Goal: Task Accomplishment & Management: Manage account settings

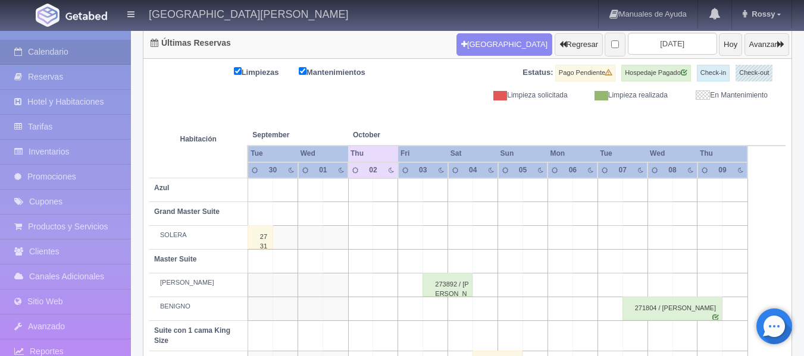
scroll to position [238, 0]
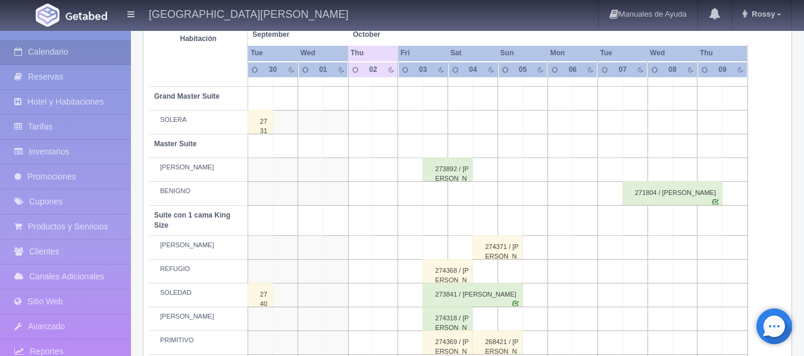
click at [508, 248] on div "274371 / [PERSON_NAME]" at bounding box center [497, 248] width 50 height 24
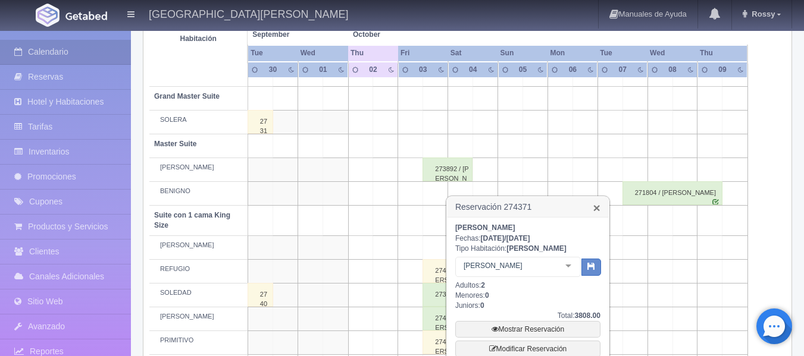
click at [600, 207] on link "×" at bounding box center [596, 208] width 7 height 12
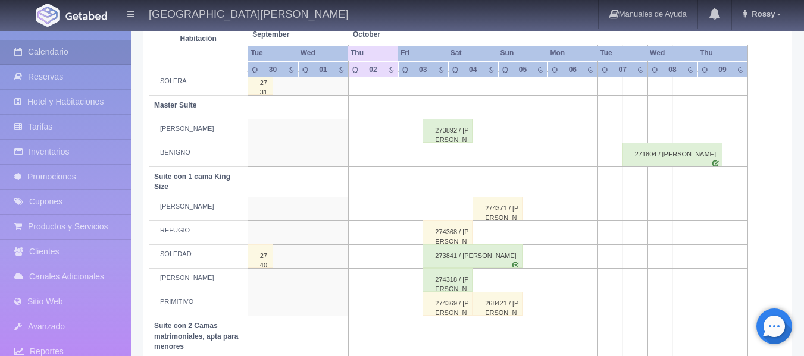
scroll to position [297, 0]
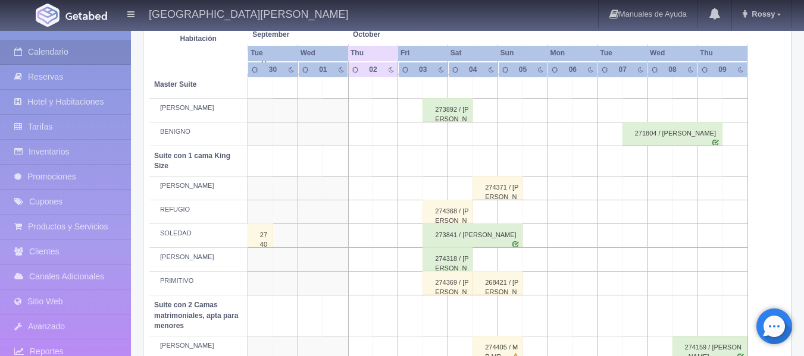
click at [443, 215] on div "274368 / JULIETA MEJIA" at bounding box center [447, 212] width 50 height 24
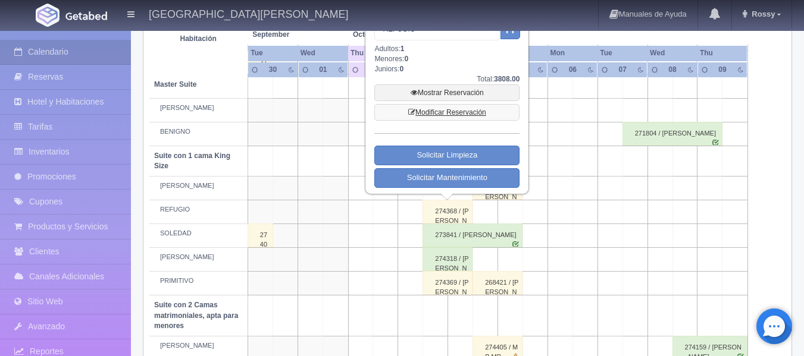
click at [466, 116] on link "Modificar Reservación" at bounding box center [446, 112] width 145 height 17
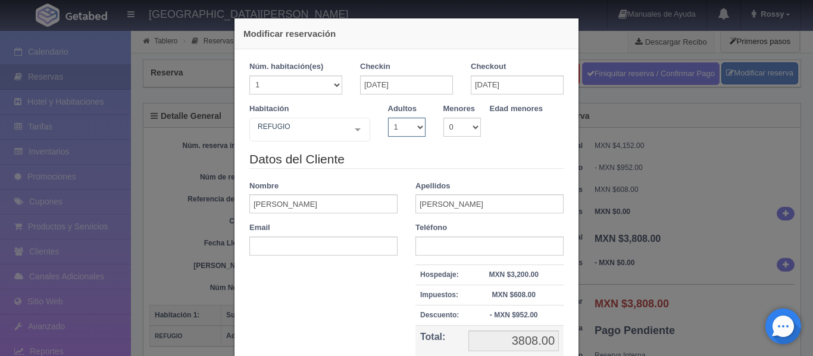
click at [412, 129] on select "1 2 3 4 5 6 7 8 9 10" at bounding box center [406, 127] width 37 height 19
select select "2"
click at [388, 118] on select "1 2 3 4 5 6 7 8 9 10" at bounding box center [406, 127] width 37 height 19
checkbox input "false"
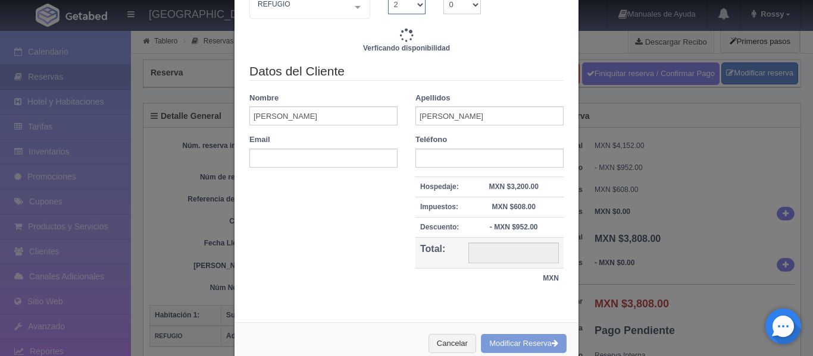
scroll to position [150, 0]
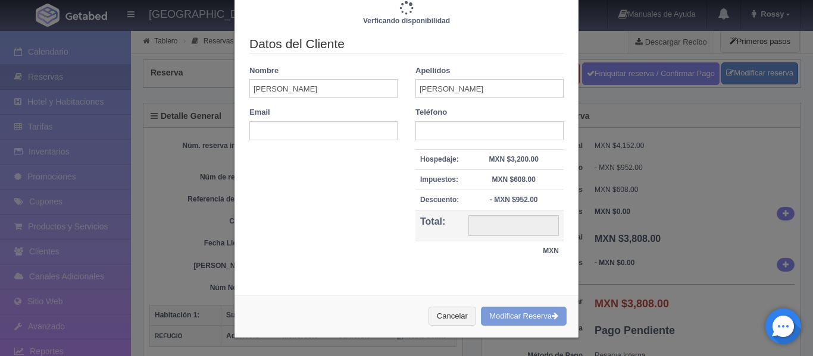
type input "3808.00"
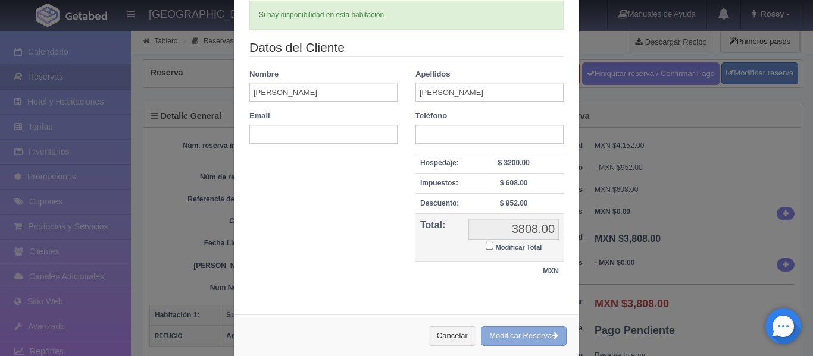
click at [516, 337] on button "Modificar Reserva" at bounding box center [524, 337] width 86 height 20
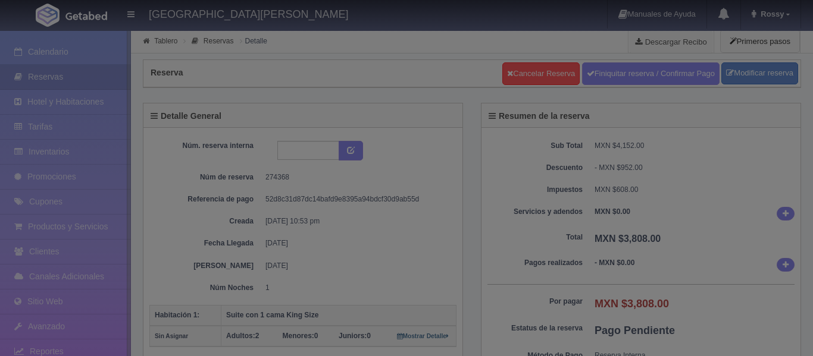
select select "2"
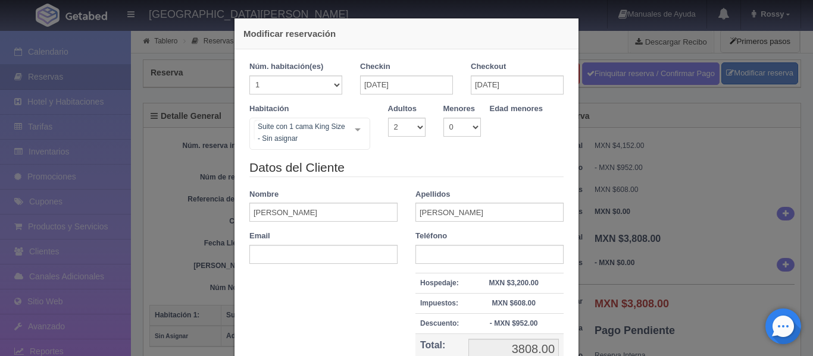
click at [347, 130] on div "Suite con 1 cama King Size - Sin asignar Suite con 2 camas matrimoniales-No apt…" at bounding box center [309, 134] width 121 height 32
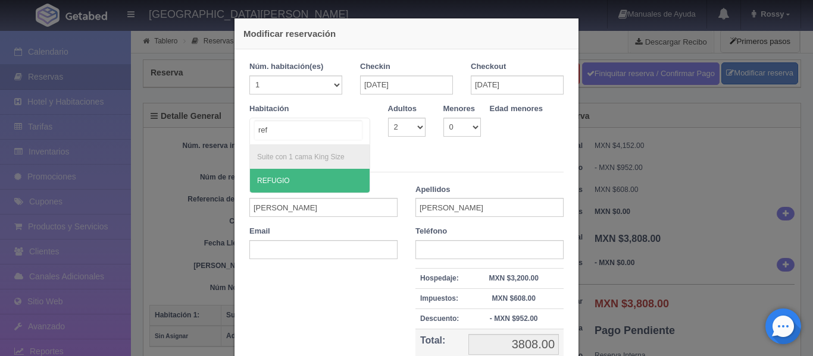
click at [309, 183] on span "REFUGIO" at bounding box center [310, 181] width 120 height 24
type input "ref"
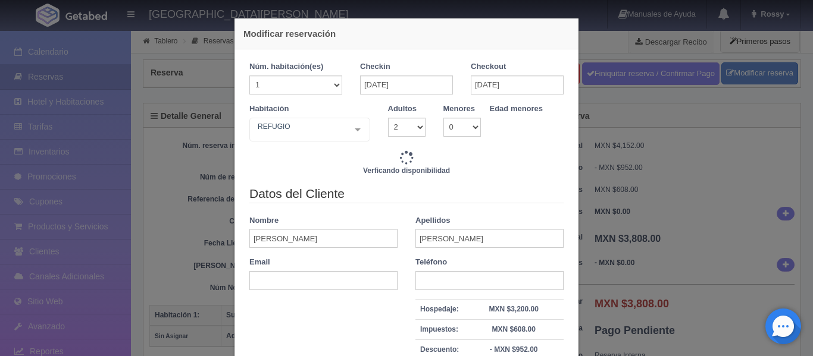
type input "3808.00"
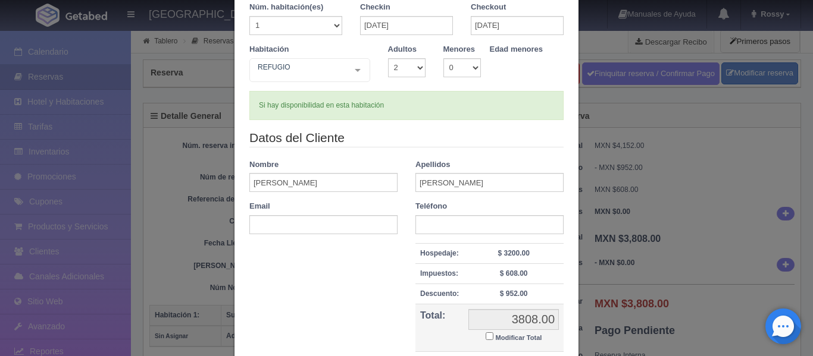
scroll to position [170, 0]
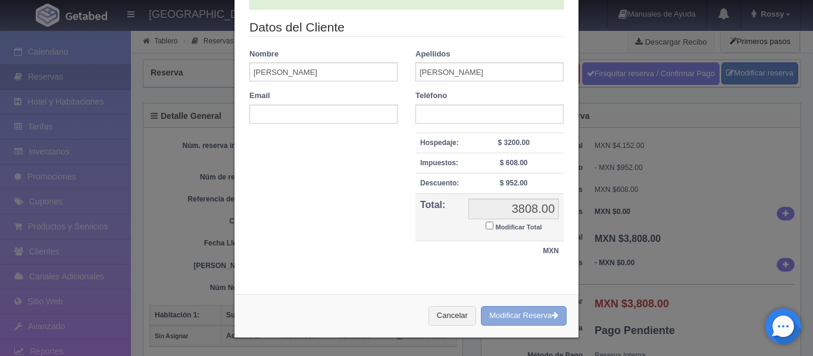
click at [519, 318] on button "Modificar Reserva" at bounding box center [524, 316] width 86 height 20
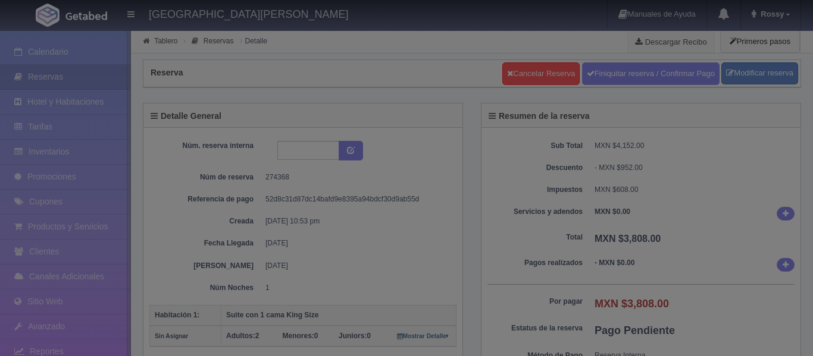
select select "2"
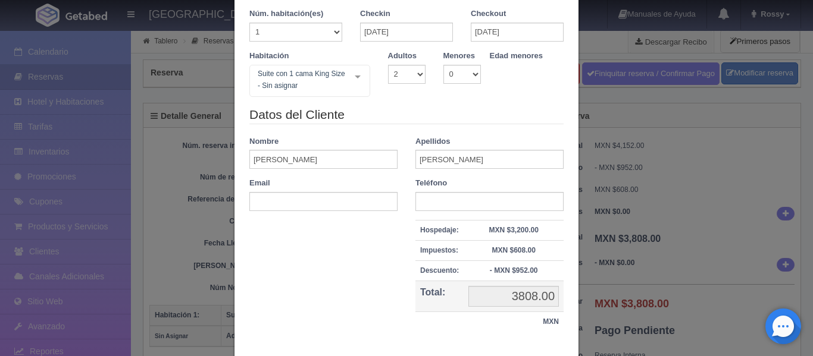
scroll to position [5, 0]
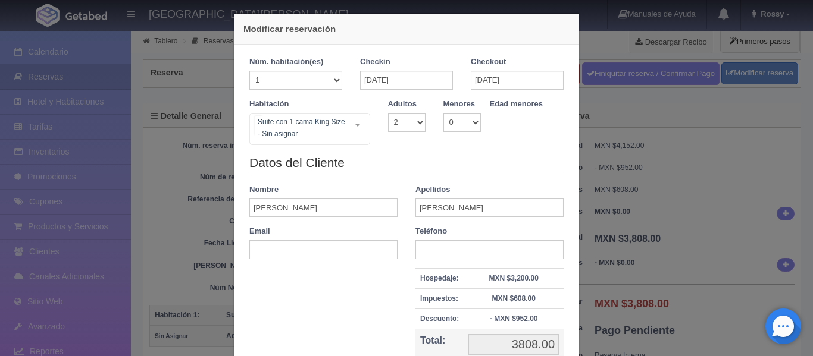
click at [353, 130] on div "Suite con 1 cama King Size - Sin asignar Suite con 2 camas matrimoniales-No apt…" at bounding box center [309, 129] width 121 height 32
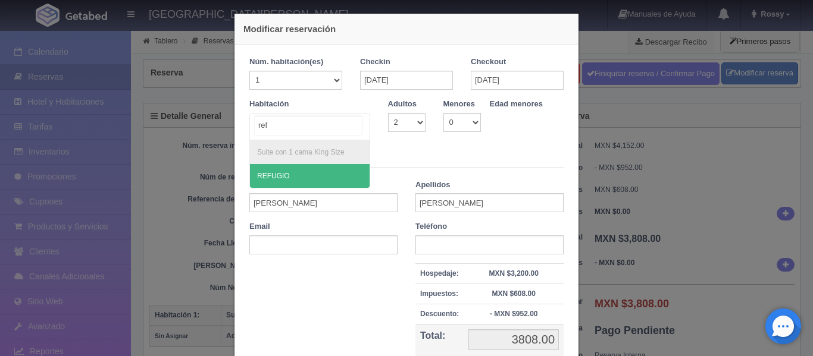
click at [295, 178] on span "REFUGIO" at bounding box center [310, 176] width 120 height 24
type input "ref"
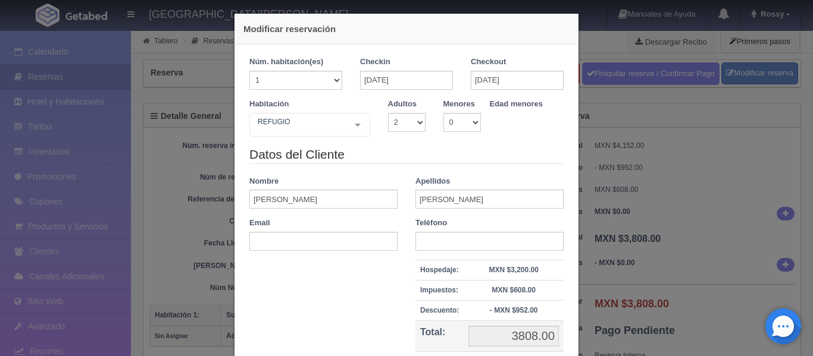
checkbox input "false"
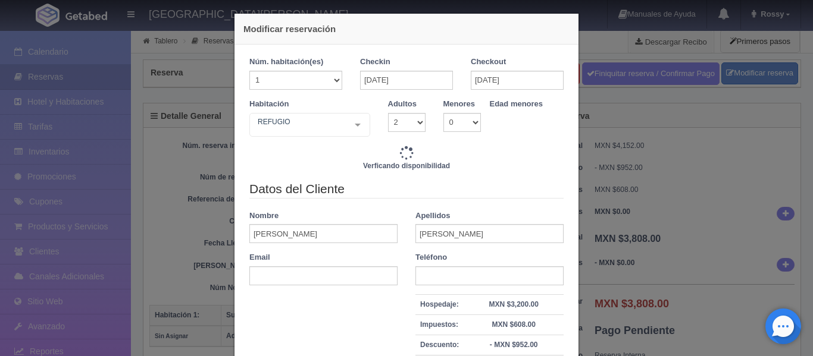
type input "3808.00"
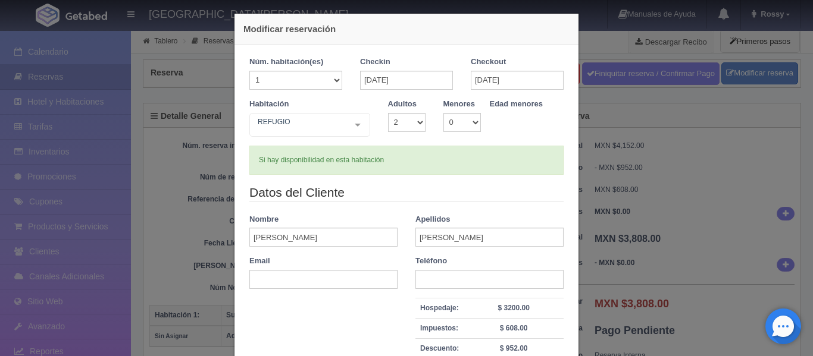
scroll to position [170, 0]
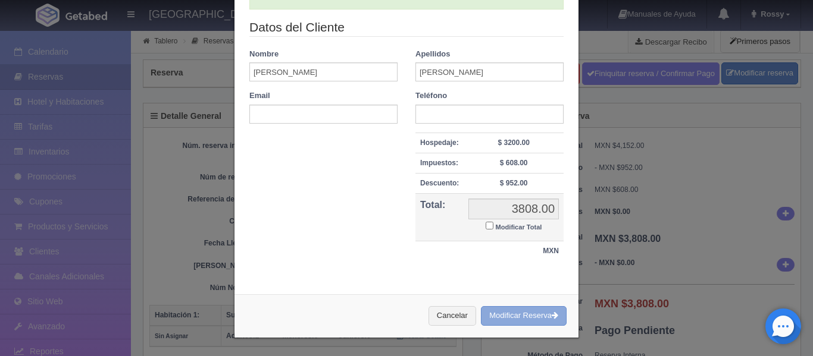
click at [525, 319] on button "Modificar Reserva" at bounding box center [524, 316] width 86 height 20
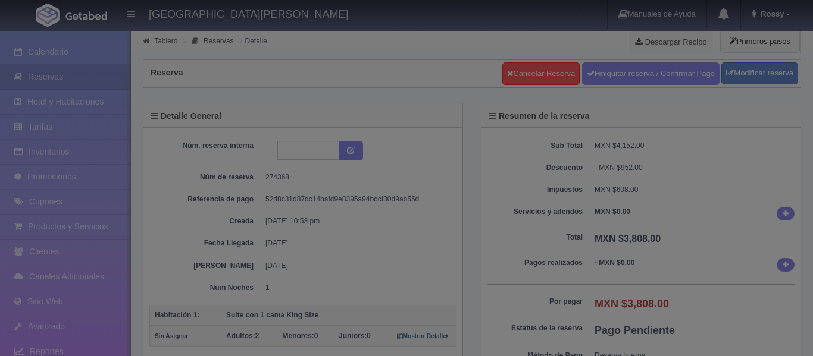
select select "2"
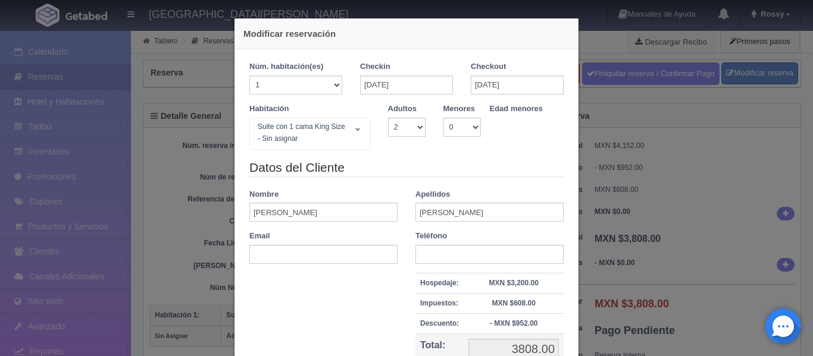
click at [681, 95] on div "Modificar reservación Núm. habitación(es) 1 2 3 4 5 6 7 8 9 10 11 12 13 14 15 1…" at bounding box center [406, 178] width 813 height 356
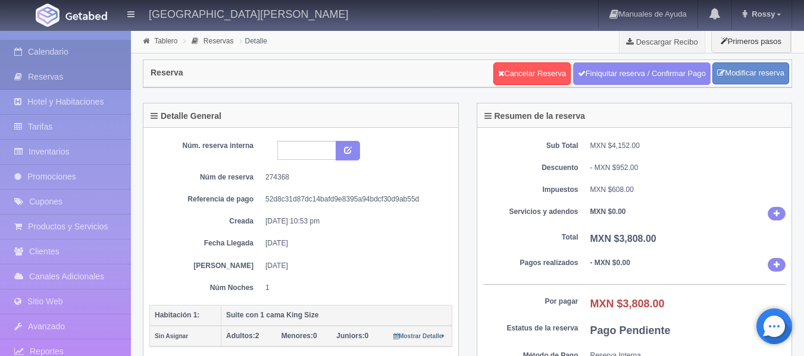
click at [73, 56] on link "Calendario" at bounding box center [65, 52] width 131 height 24
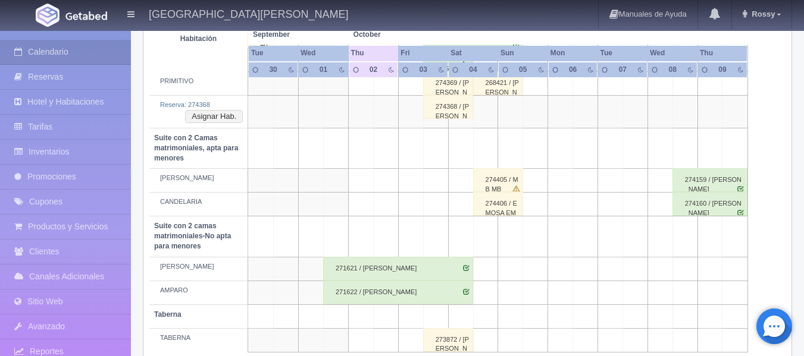
scroll to position [476, 0]
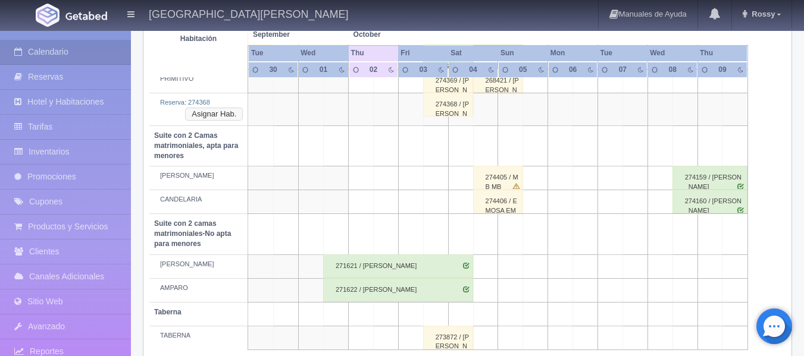
click at [230, 117] on button "Asignar Hab." at bounding box center [214, 114] width 58 height 13
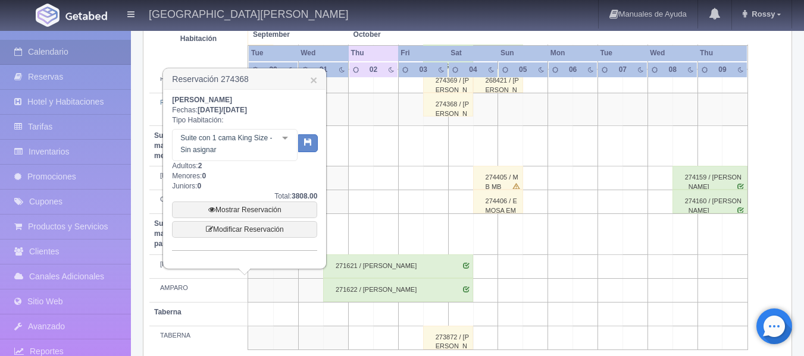
click at [281, 142] on div "Suite con 1 cama King Size - Sin asignar Suite con 1 cama King Size Suite con 1…" at bounding box center [235, 145] width 126 height 32
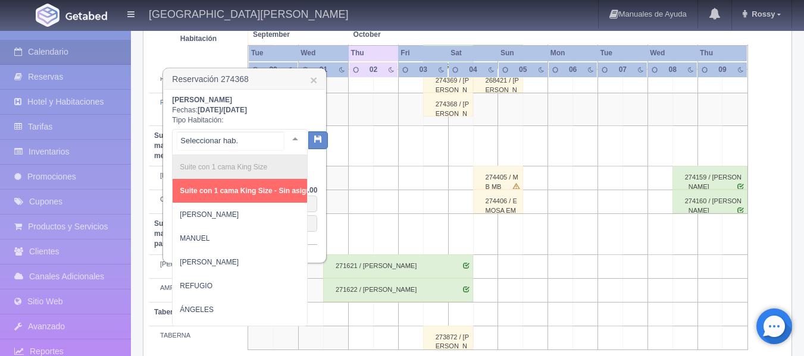
click at [283, 142] on input "text" at bounding box center [230, 141] width 106 height 18
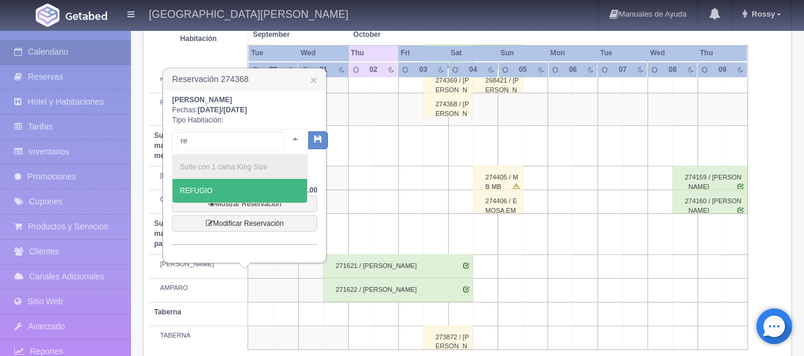
type input "ref"
click at [268, 196] on span "REFUGIO" at bounding box center [240, 191] width 134 height 24
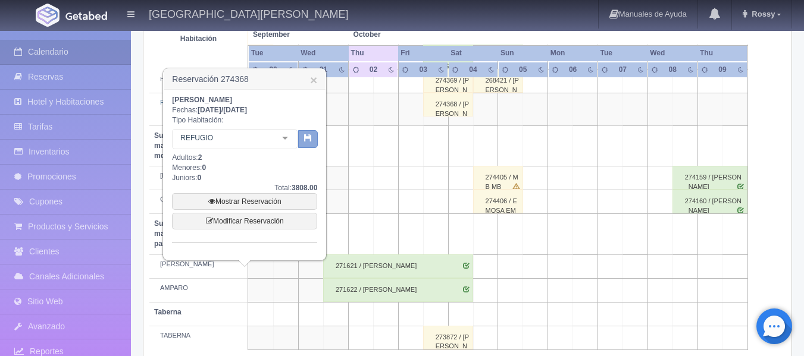
click at [308, 141] on icon "button" at bounding box center [308, 138] width 8 height 8
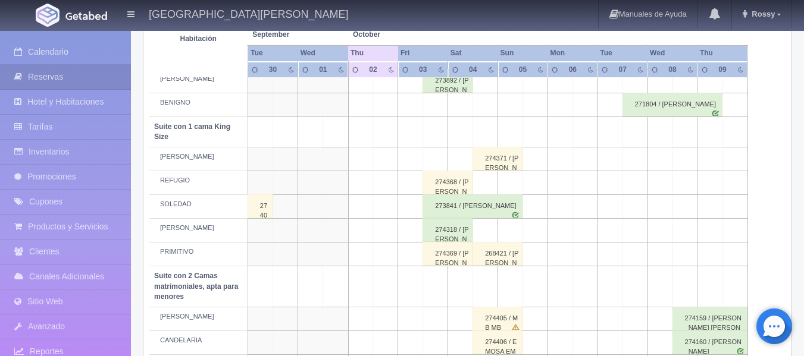
scroll to position [386, 0]
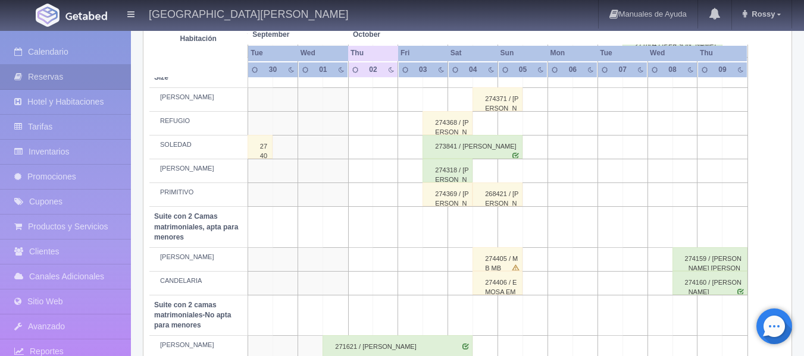
click at [456, 197] on div "274369 / [PERSON_NAME]" at bounding box center [447, 195] width 50 height 24
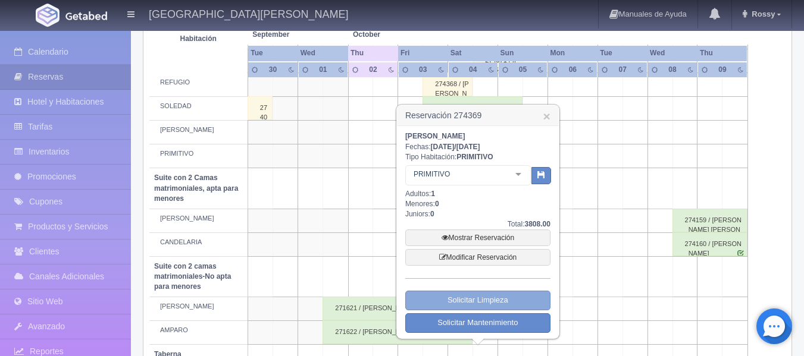
scroll to position [446, 0]
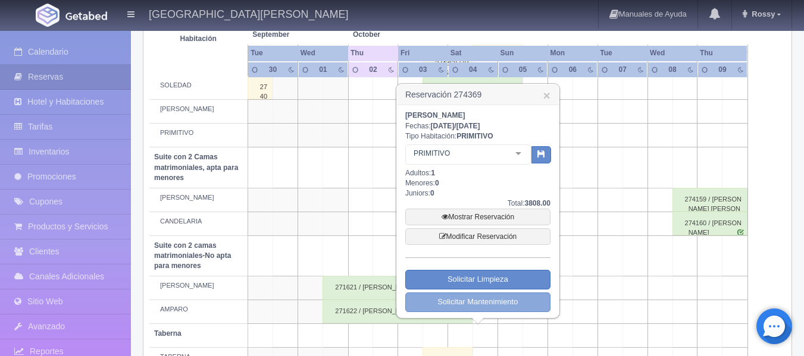
click at [496, 300] on link "Solicitar Mantenimiento" at bounding box center [477, 303] width 145 height 20
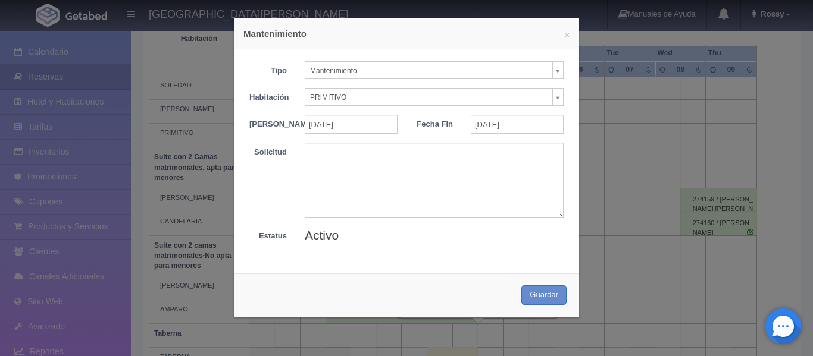
click at [609, 139] on div "× Mantenimiento Tipo Mantenimiento Limpieza Mantenimiento Habitación PRIMITIVO …" at bounding box center [406, 178] width 813 height 356
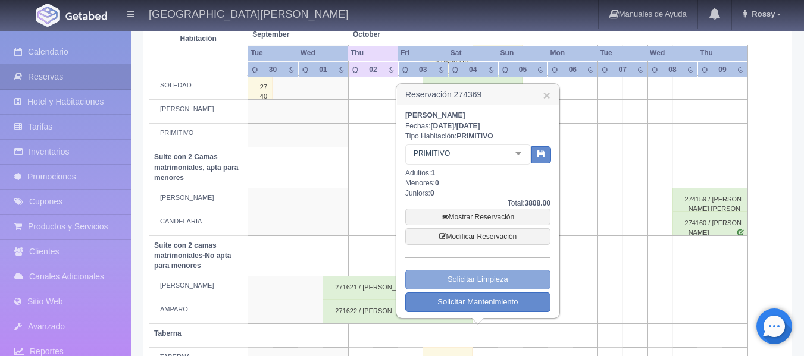
click at [496, 274] on link "Solicitar Limpieza" at bounding box center [477, 280] width 145 height 20
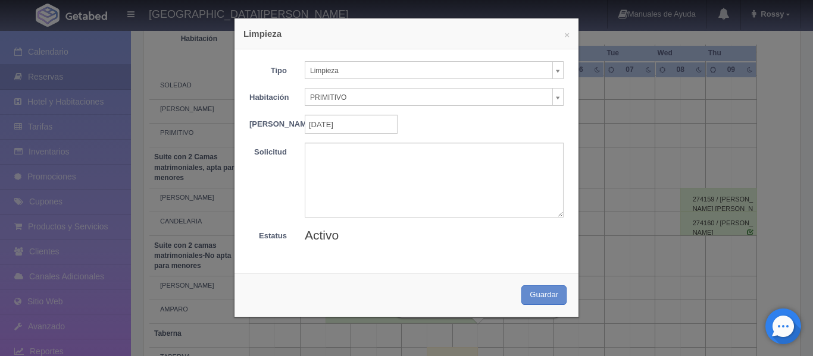
click at [617, 158] on div "× Limpieza Tipo Limpieza Limpieza Mantenimiento Habitación PRIMITIVO Sin Asigna…" at bounding box center [406, 178] width 813 height 356
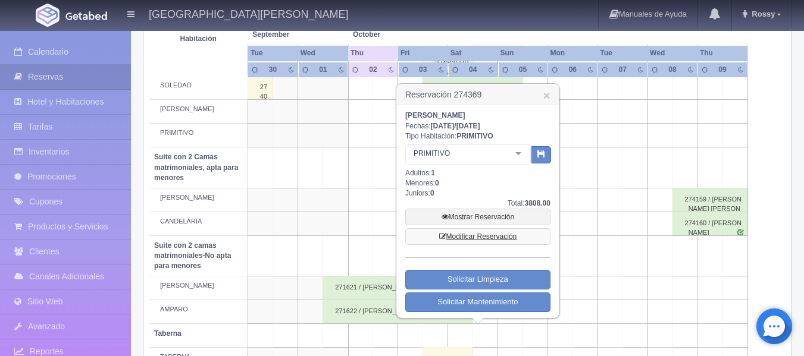
click at [487, 237] on link "Modificar Reservación" at bounding box center [477, 236] width 145 height 17
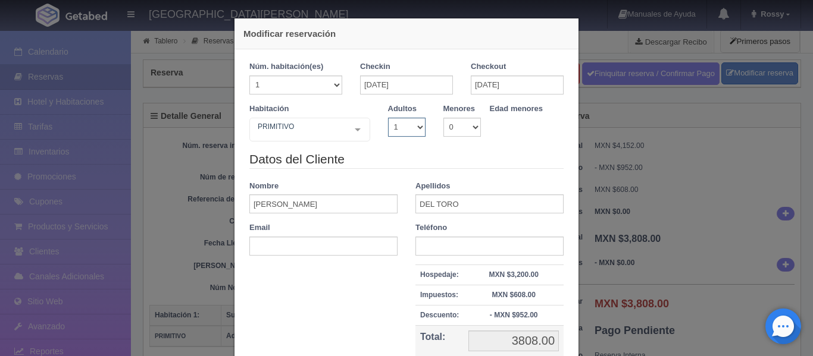
click at [417, 131] on select "1 2 3 4 5 6 7 8 9 10" at bounding box center [406, 127] width 37 height 19
select select "2"
click at [388, 118] on select "1 2 3 4 5 6 7 8 9 10" at bounding box center [406, 127] width 37 height 19
checkbox input "false"
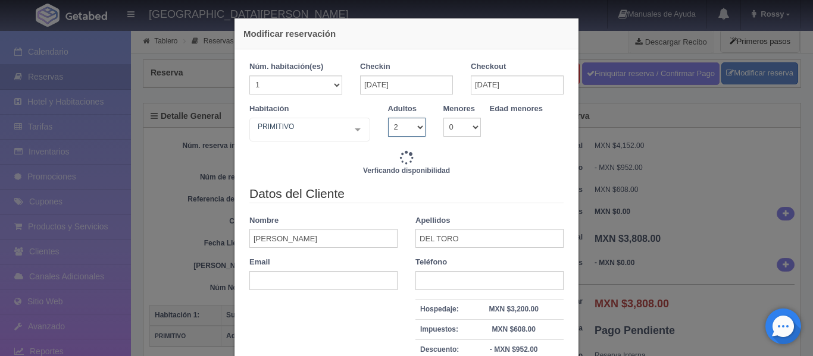
type input "3808.00"
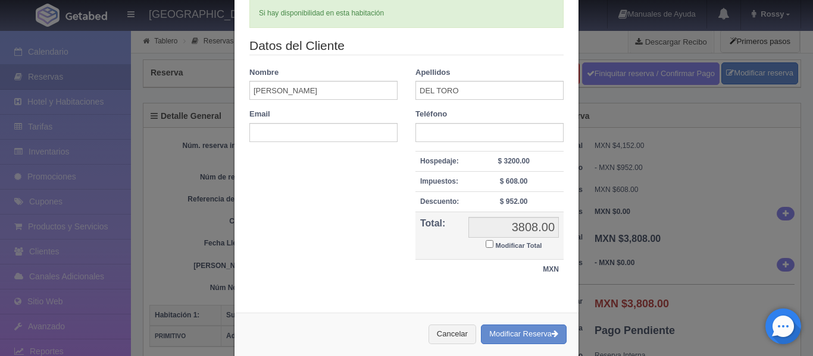
scroll to position [170, 0]
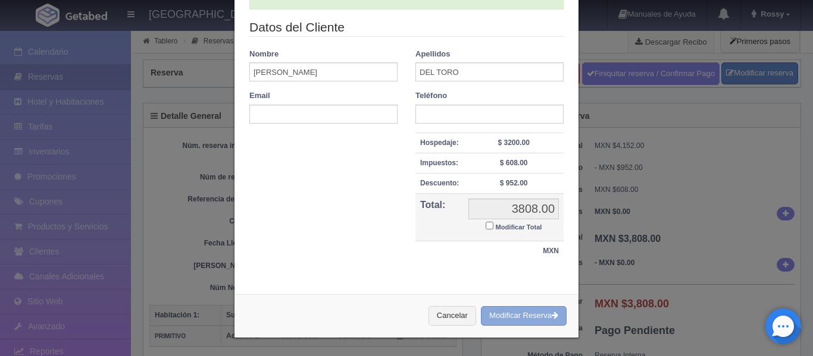
click at [507, 319] on button "Modificar Reserva" at bounding box center [524, 316] width 86 height 20
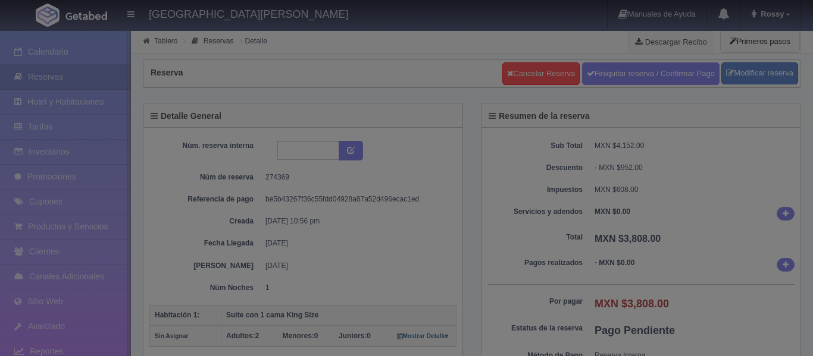
select select "2"
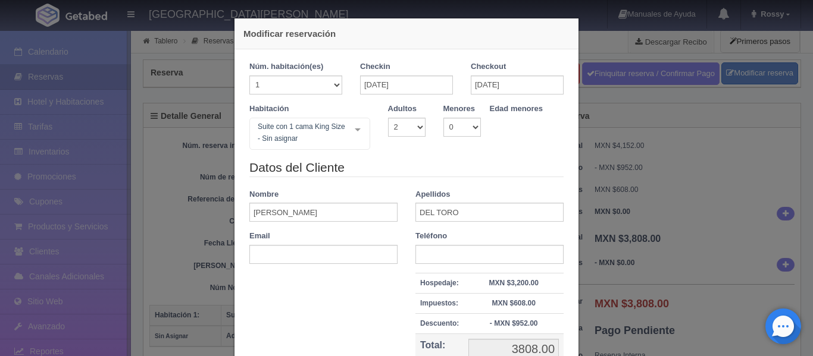
drag, startPoint x: 703, startPoint y: 125, endPoint x: 648, endPoint y: 139, distance: 56.6
click at [703, 126] on div "Modificar reservación Núm. habitación(es) 1 2 3 4 5 6 7 8 9 10 11 12 13 14 15 1…" at bounding box center [406, 178] width 813 height 356
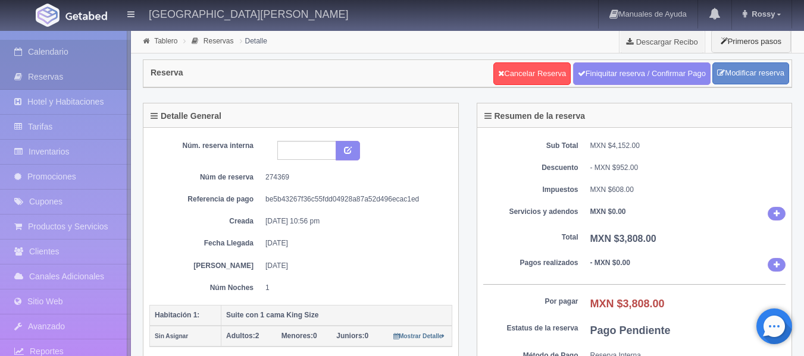
click at [48, 55] on link "Calendario" at bounding box center [65, 52] width 131 height 24
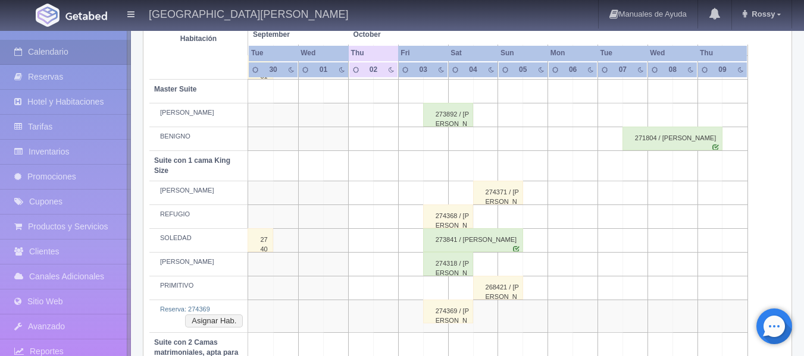
scroll to position [297, 0]
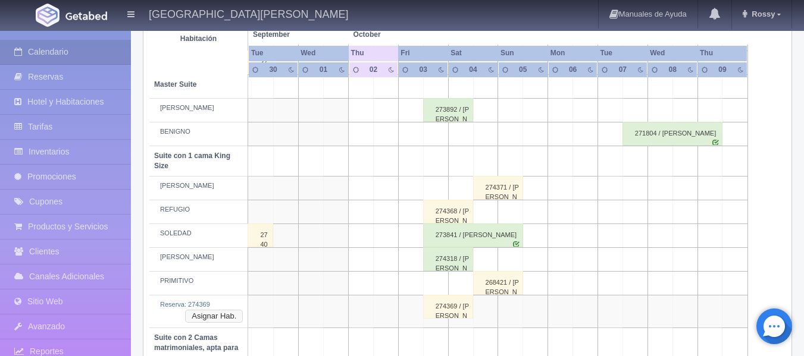
click at [221, 314] on button "Asignar Hab." at bounding box center [214, 316] width 58 height 13
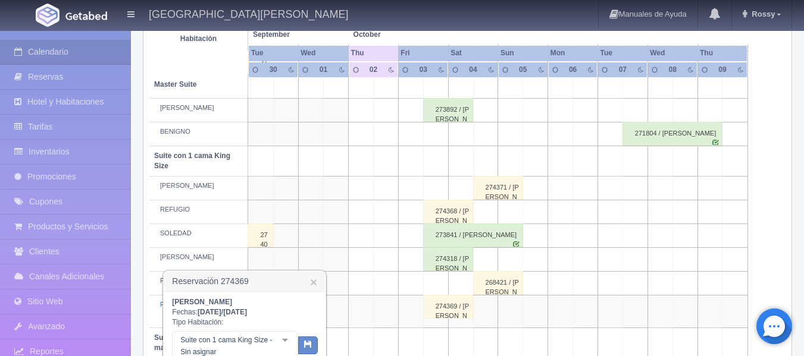
scroll to position [357, 0]
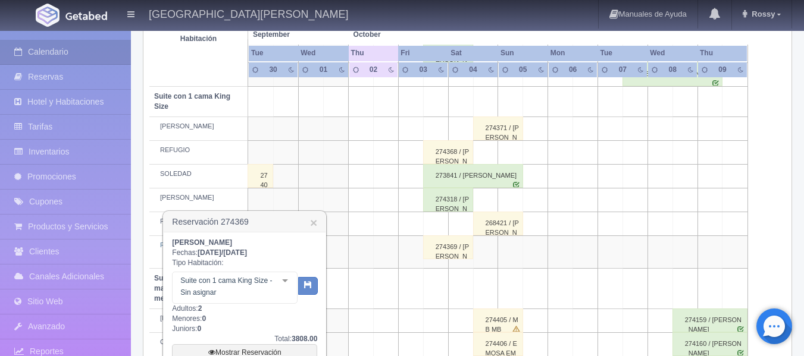
click at [286, 278] on div at bounding box center [285, 281] width 24 height 18
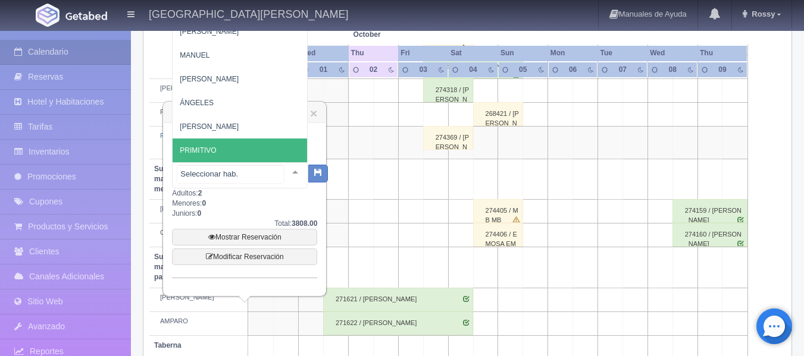
scroll to position [476, 0]
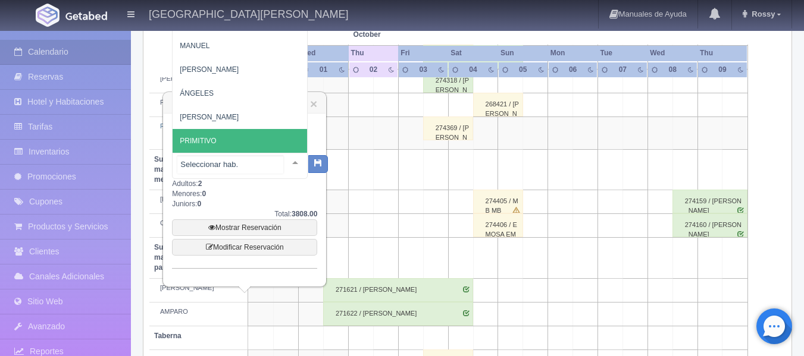
click at [252, 133] on span "PRIMITIVO" at bounding box center [249, 141] width 152 height 24
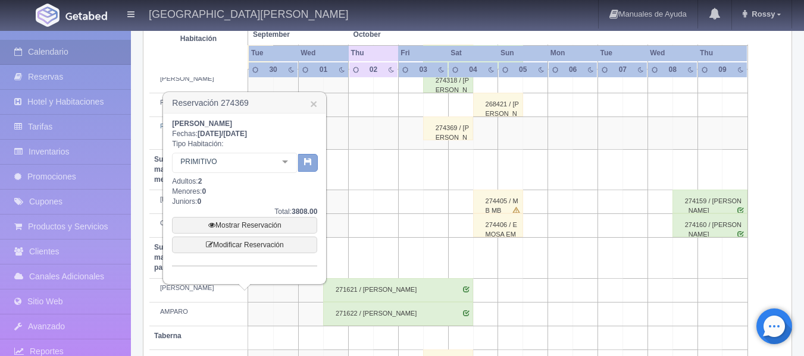
click at [302, 155] on button "button" at bounding box center [308, 163] width 20 height 18
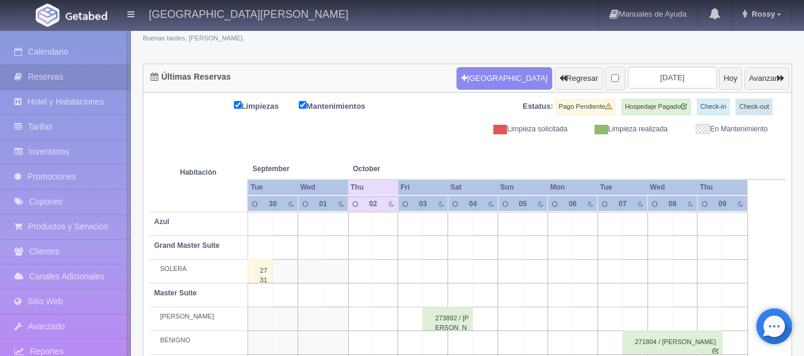
scroll to position [89, 0]
